Goal: Transaction & Acquisition: Obtain resource

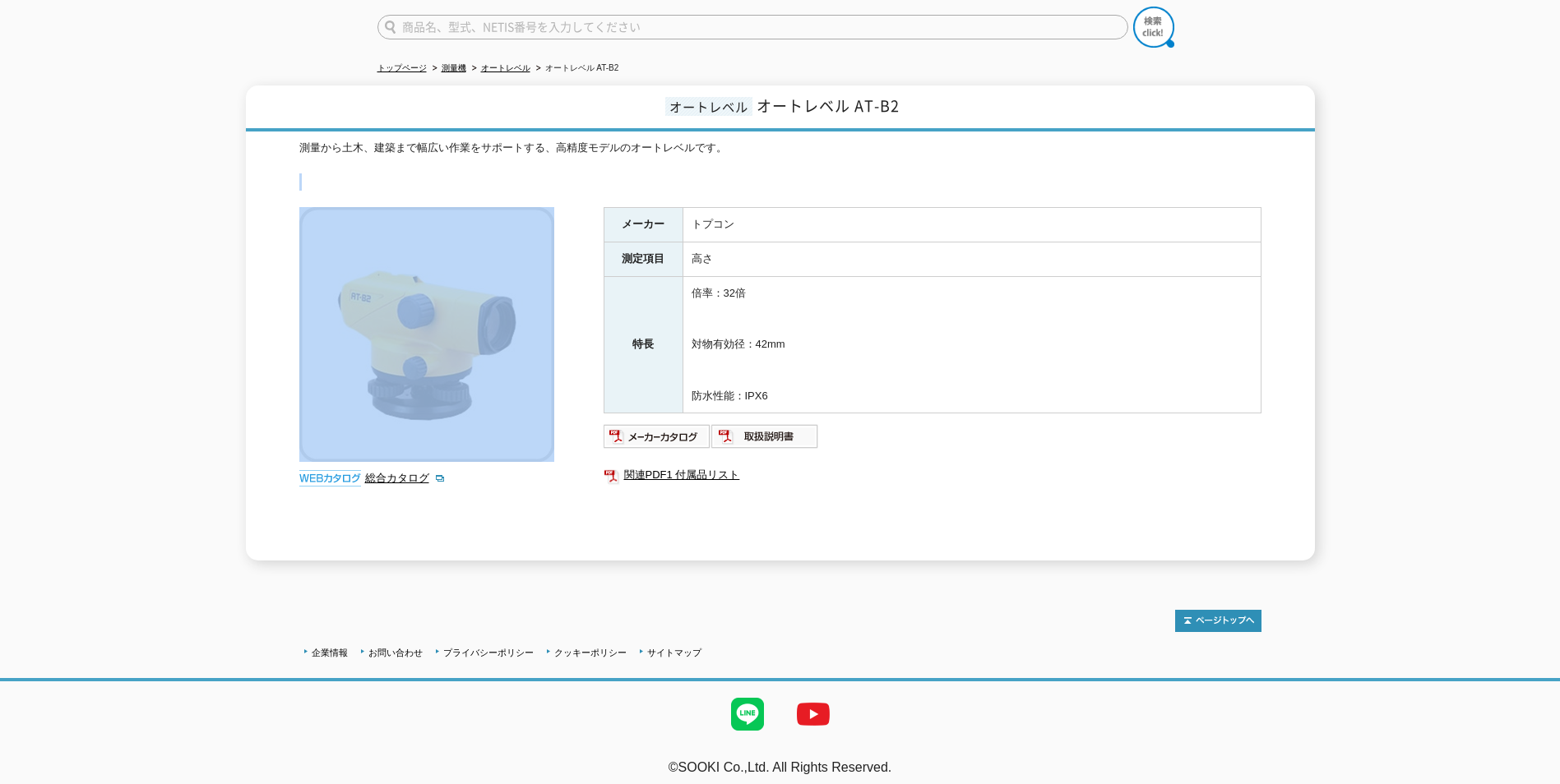
scroll to position [50, 0]
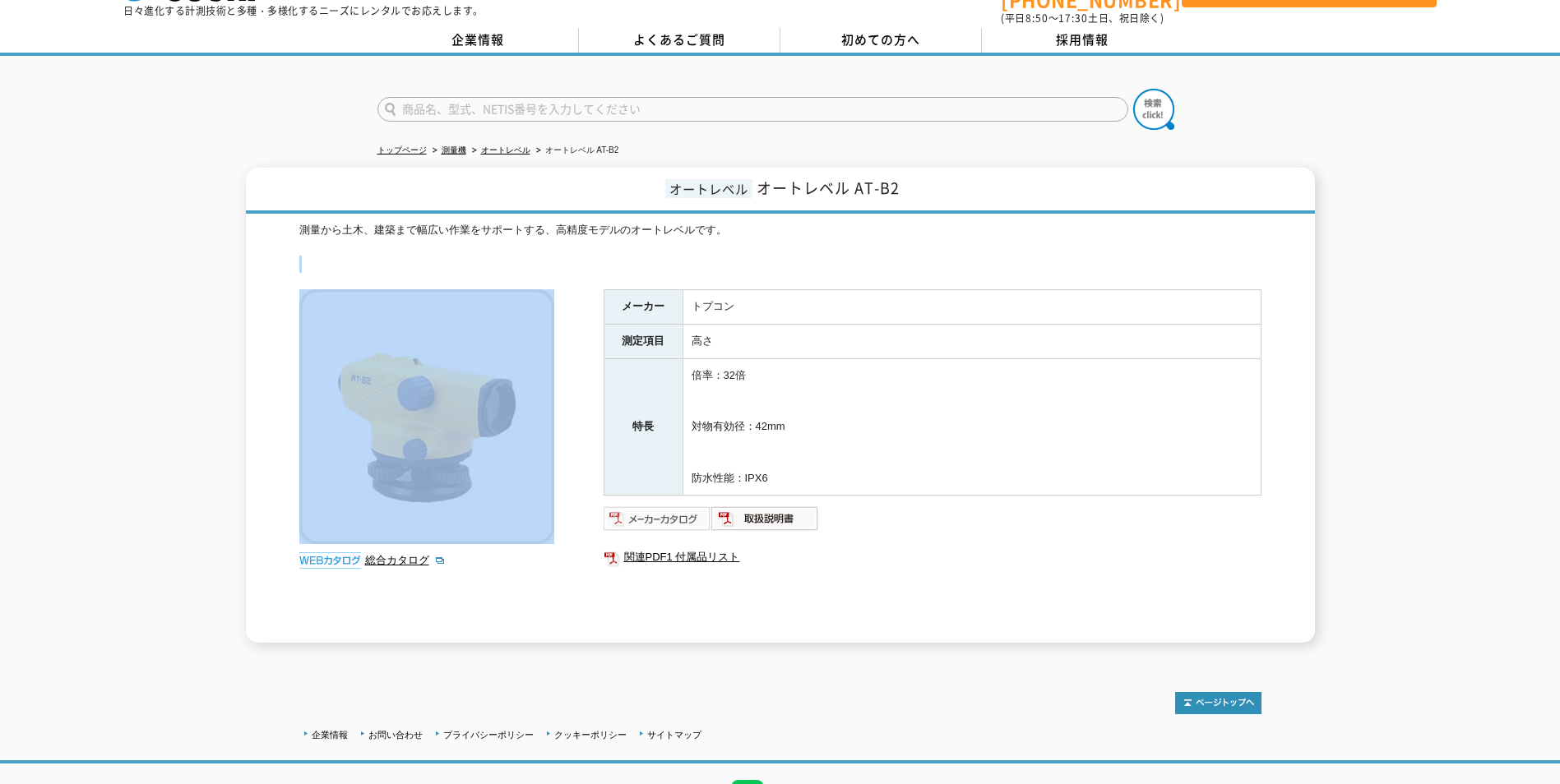
click at [679, 513] on img at bounding box center [657, 519] width 107 height 26
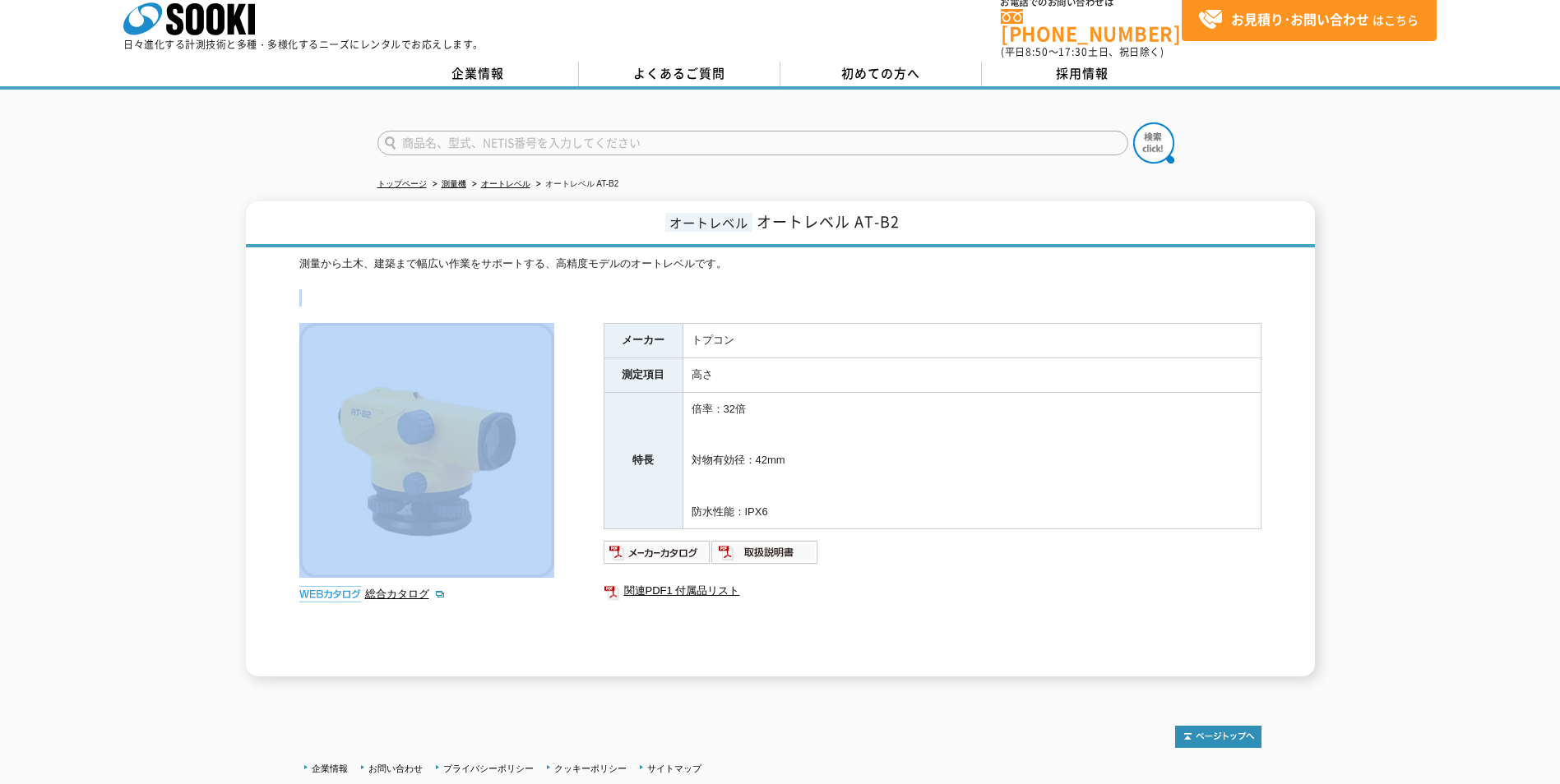
scroll to position [0, 0]
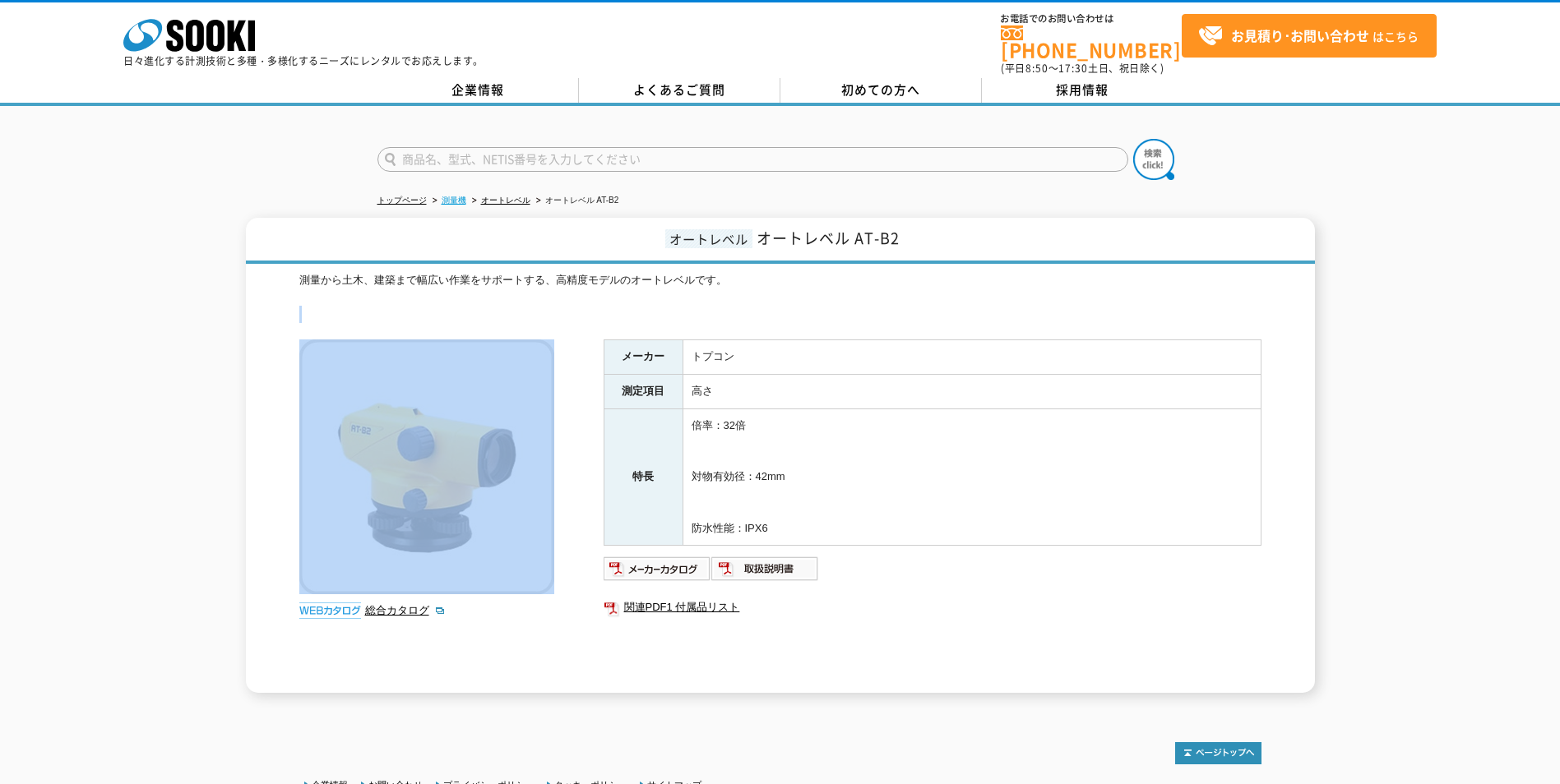
click at [446, 196] on link "測量機" at bounding box center [453, 200] width 25 height 9
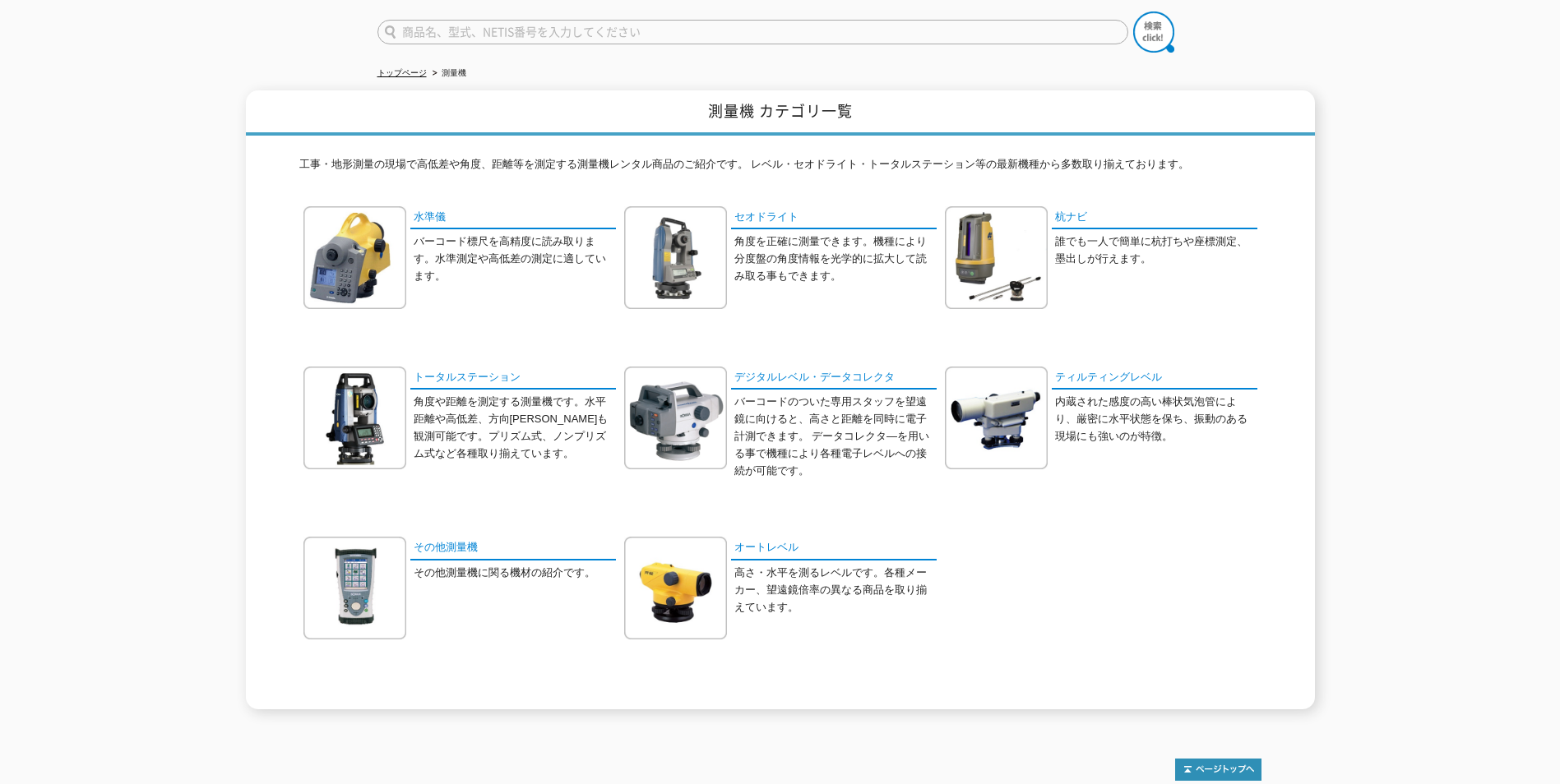
scroll to position [47, 0]
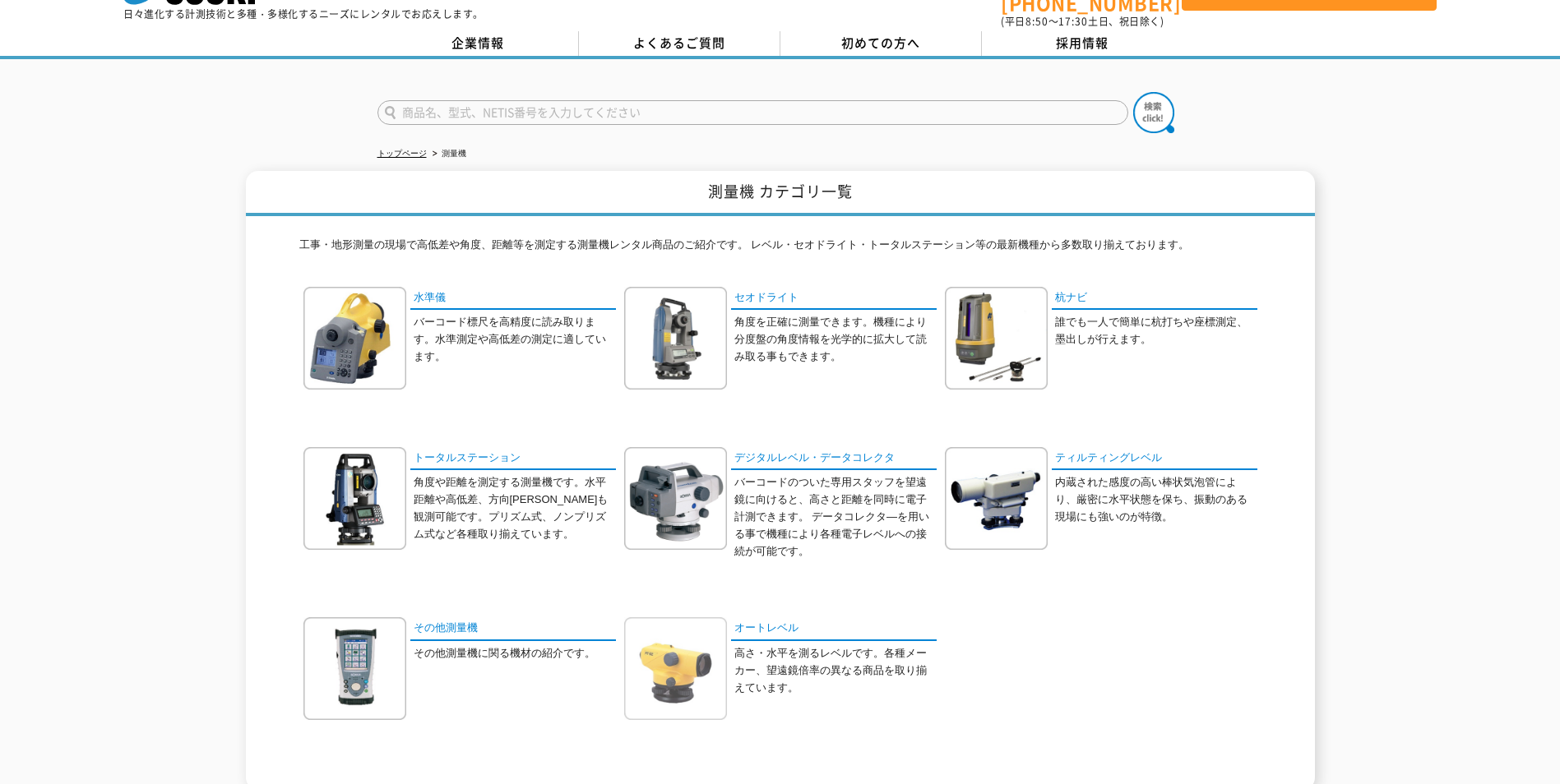
click at [704, 694] on img at bounding box center [675, 668] width 102 height 102
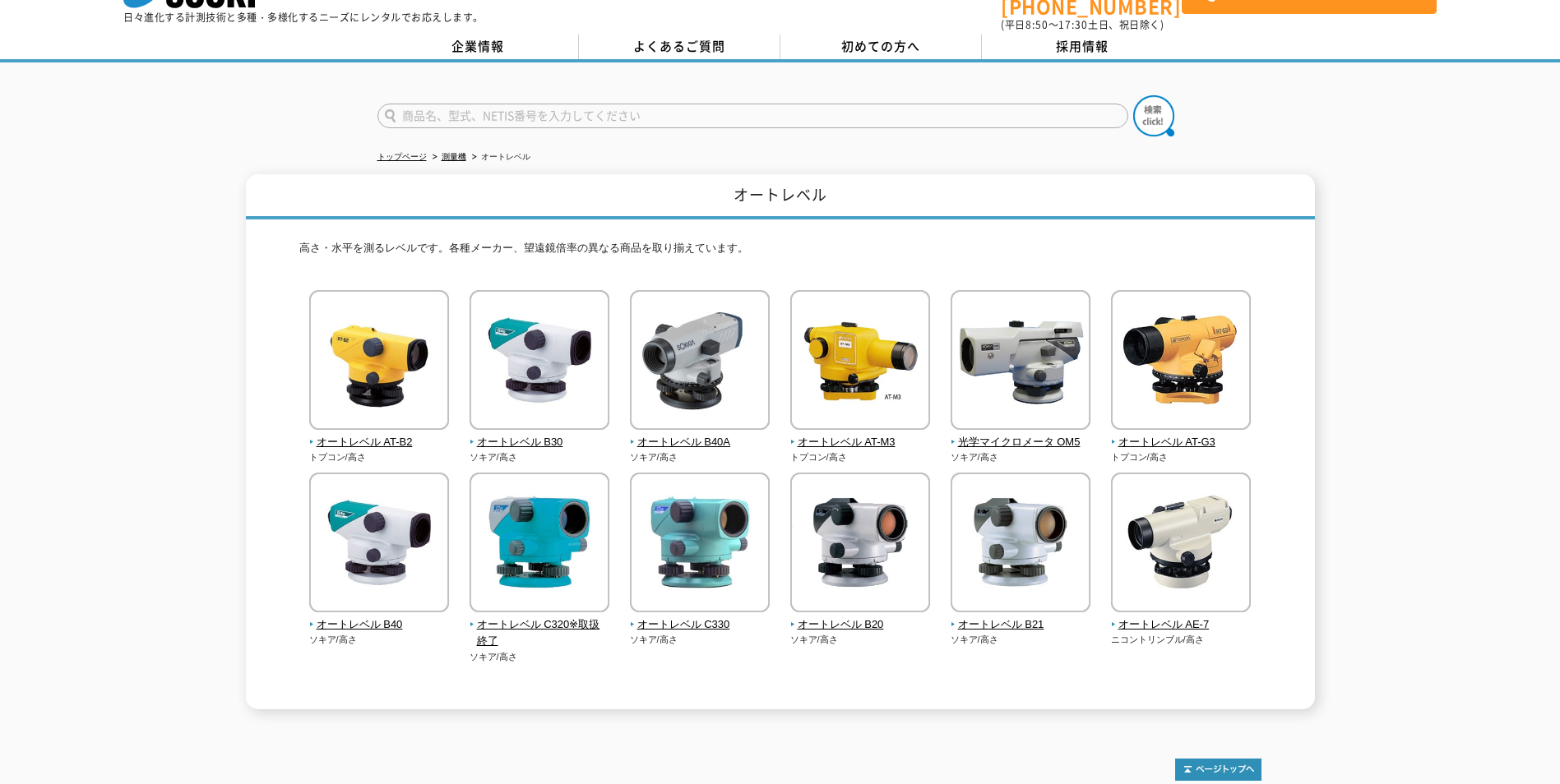
scroll to position [82, 0]
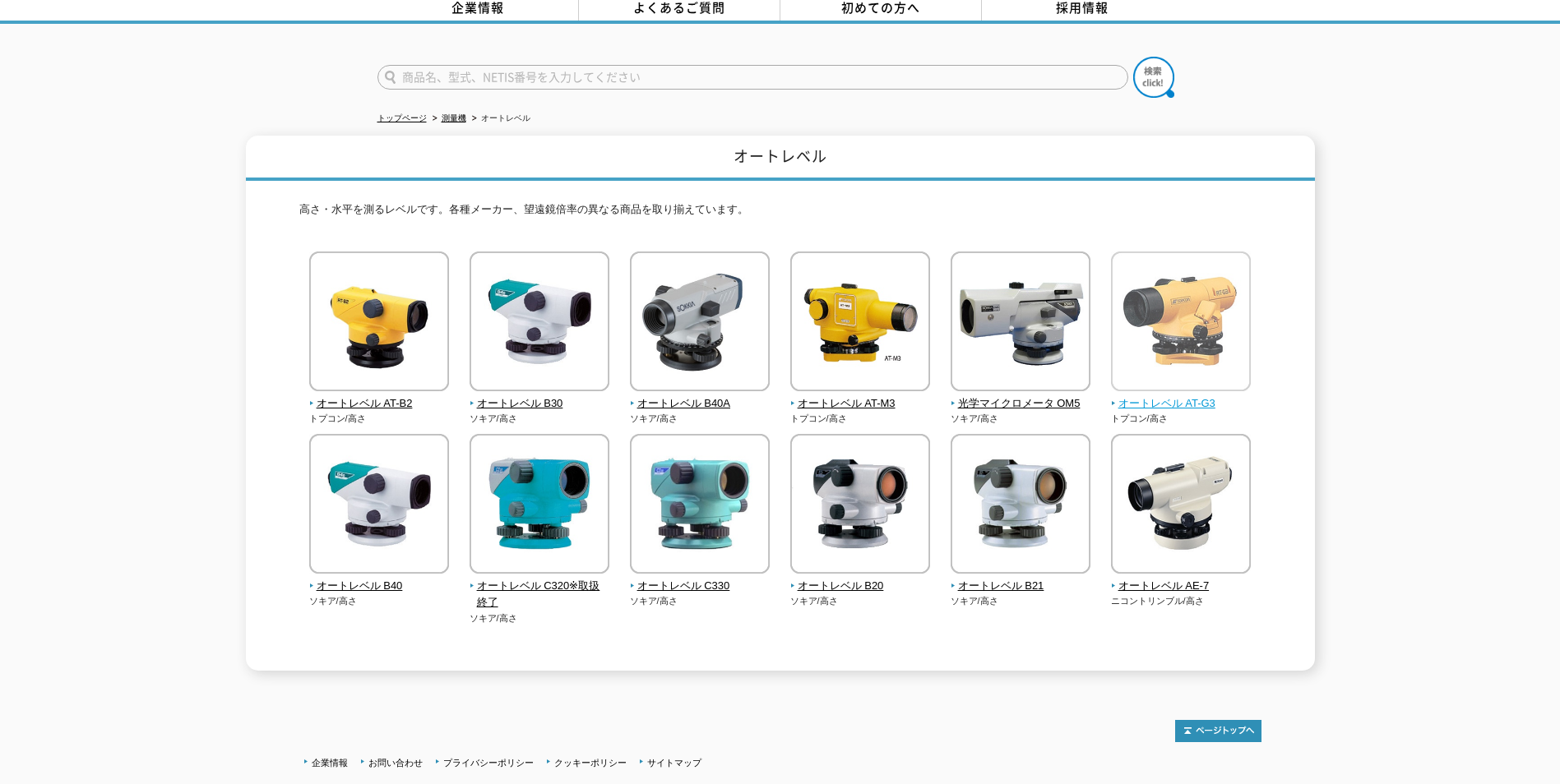
click at [1194, 383] on img at bounding box center [1181, 323] width 140 height 144
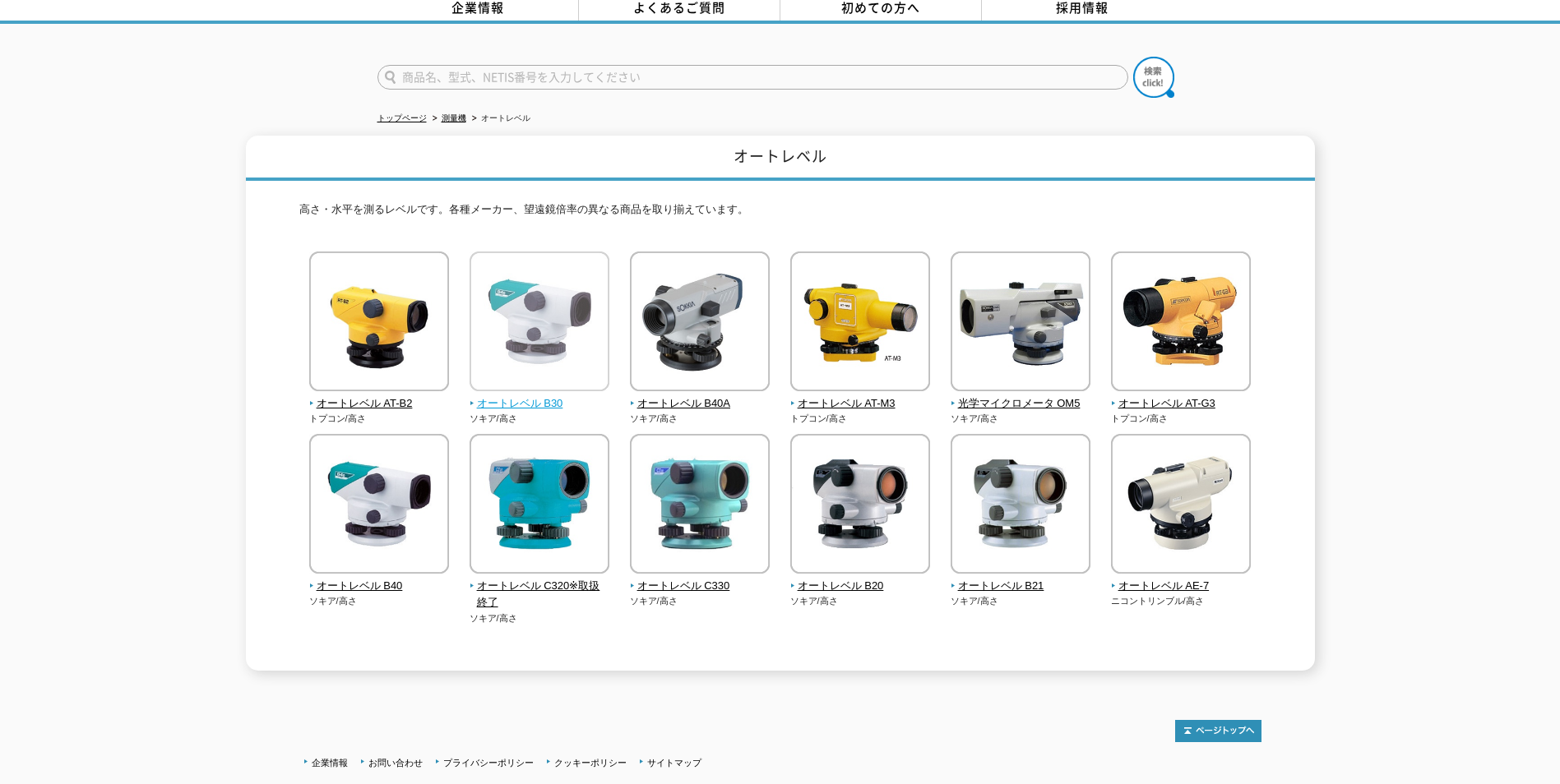
click at [515, 396] on span "オートレベル B30" at bounding box center [539, 403] width 140 height 17
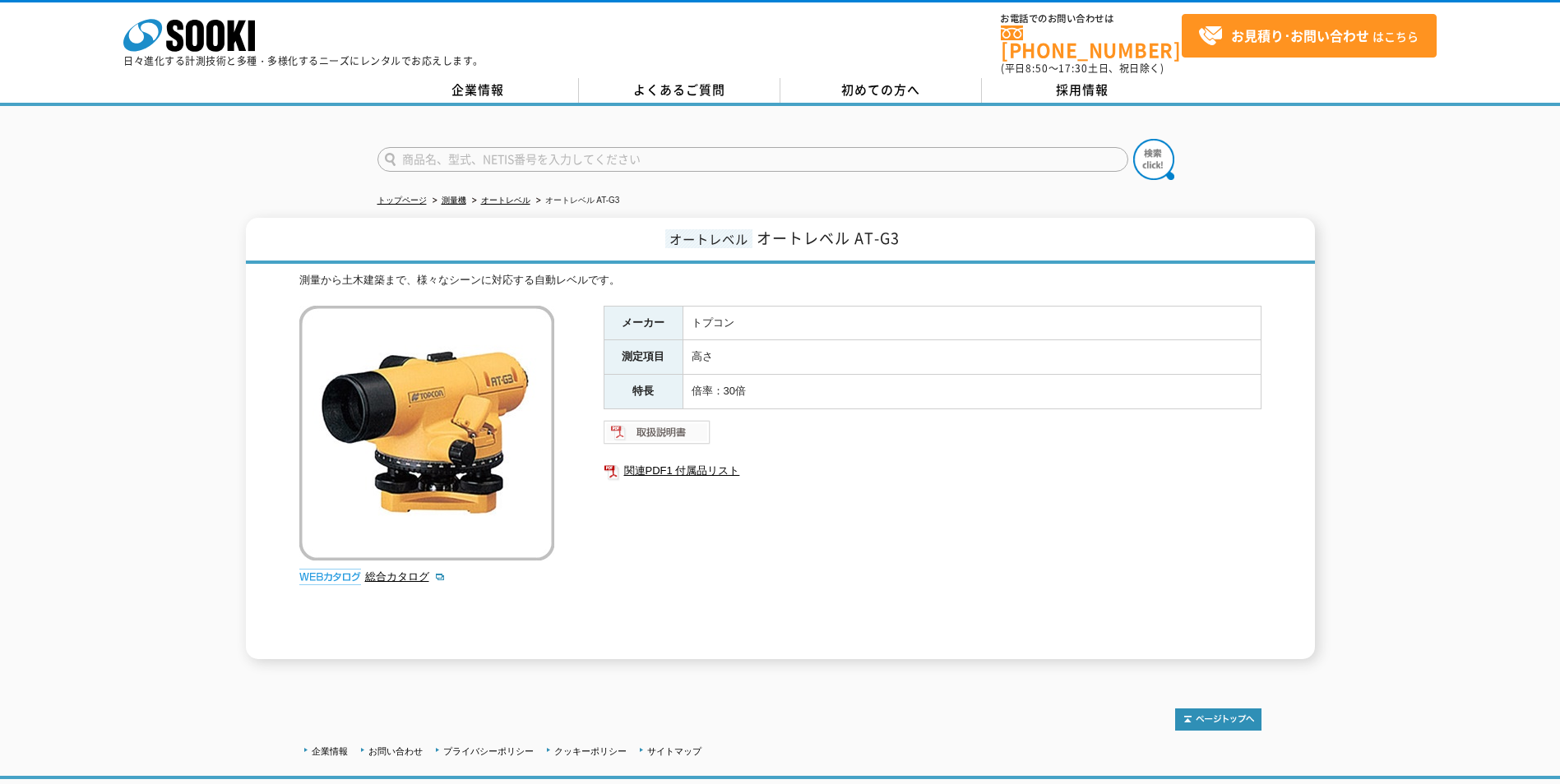
click at [665, 424] on img at bounding box center [657, 432] width 107 height 26
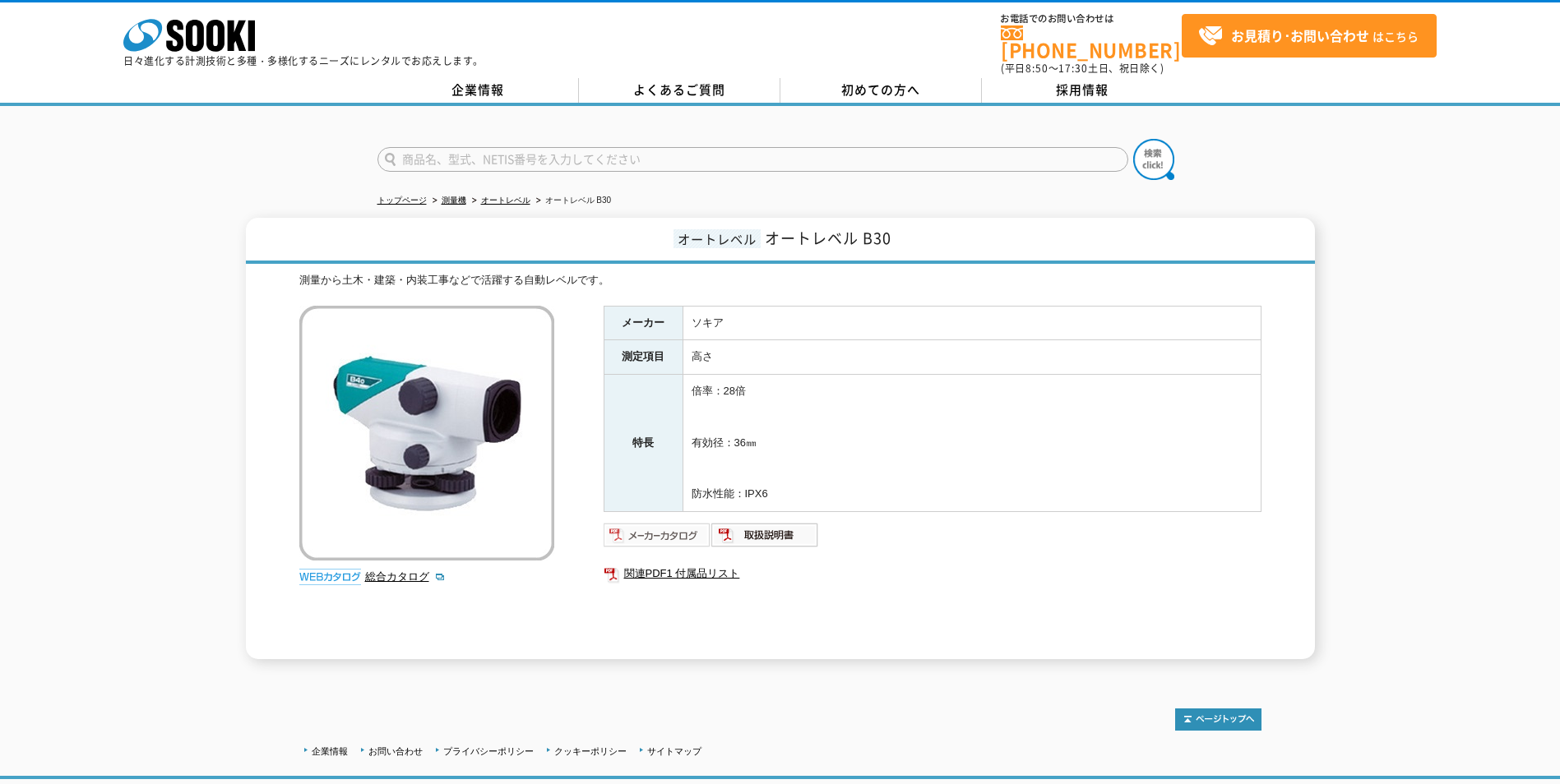
click at [652, 524] on img at bounding box center [657, 535] width 107 height 26
